Goal: Information Seeking & Learning: Learn about a topic

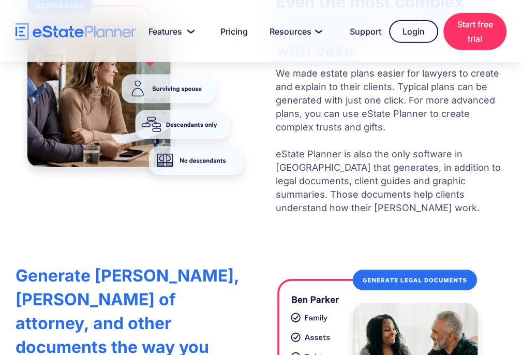
scroll to position [2068, 0]
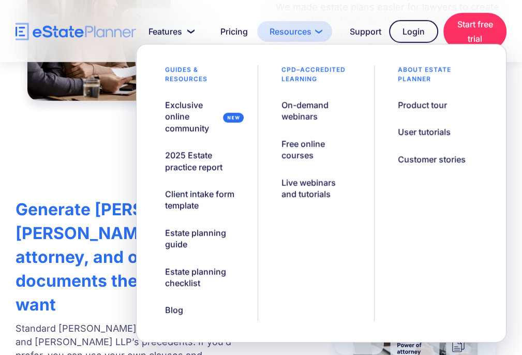
click at [299, 29] on link "Resources" at bounding box center [294, 31] width 75 height 21
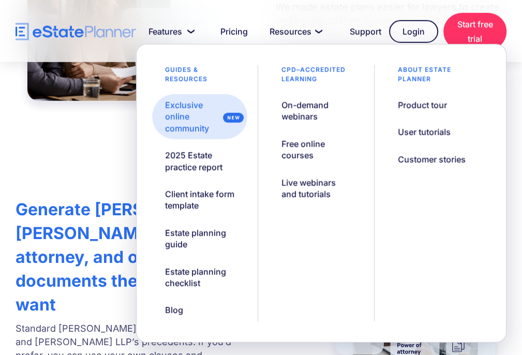
click at [186, 118] on div "Exclusive online community" at bounding box center [190, 116] width 51 height 35
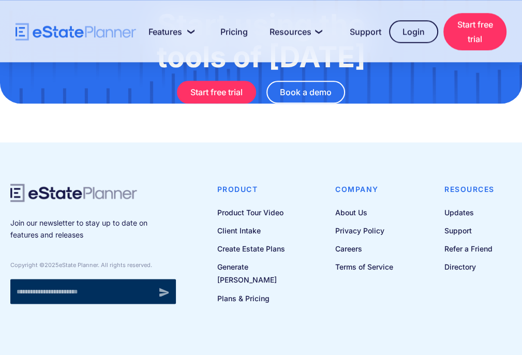
scroll to position [926, 0]
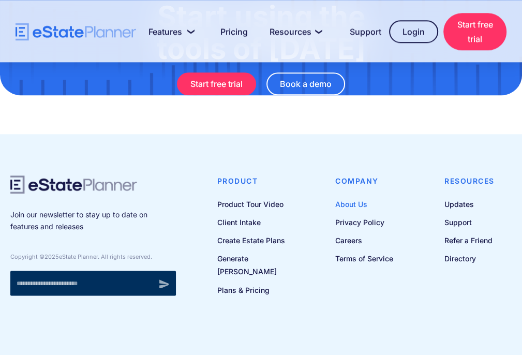
click at [350, 210] on link "About Us" at bounding box center [364, 204] width 58 height 13
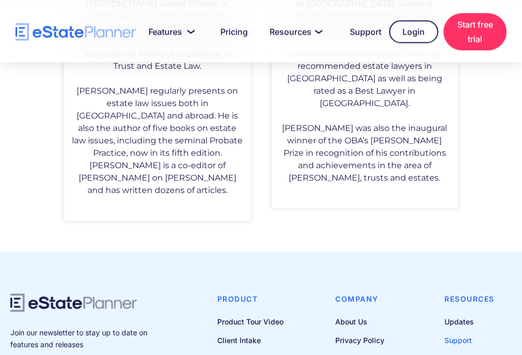
scroll to position [1023, 0]
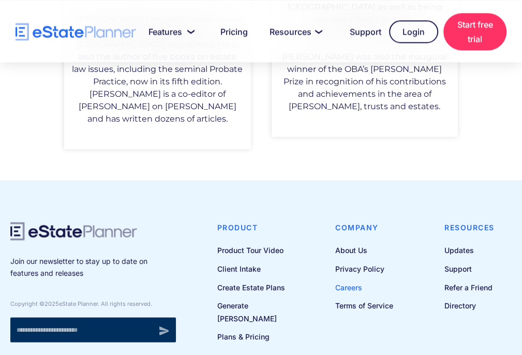
click at [345, 280] on link "Careers" at bounding box center [364, 286] width 58 height 13
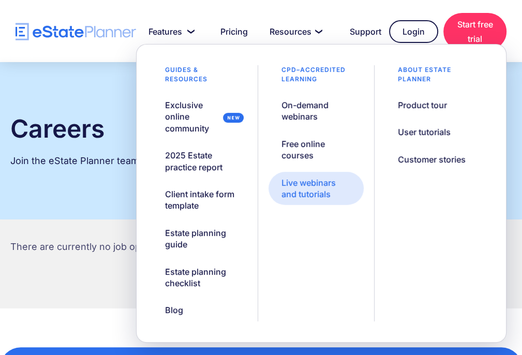
click at [300, 179] on div "Live webinars and tutorials" at bounding box center [315, 188] width 69 height 23
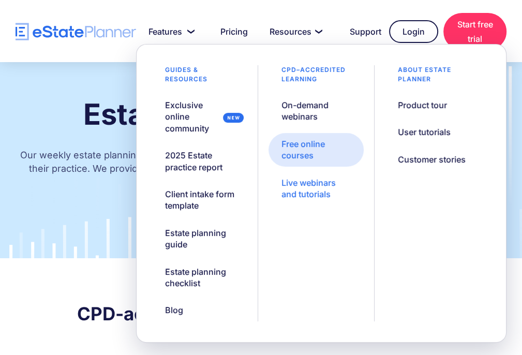
click at [300, 142] on div "Free online courses" at bounding box center [315, 149] width 69 height 23
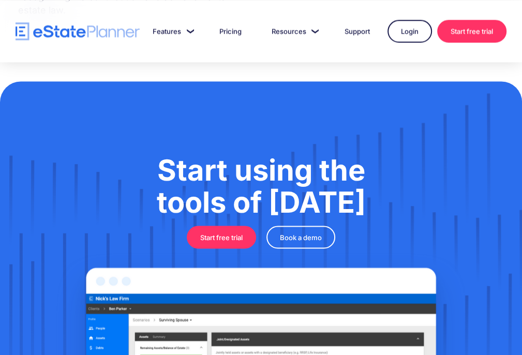
scroll to position [938, 0]
